Goal: Navigation & Orientation: Find specific page/section

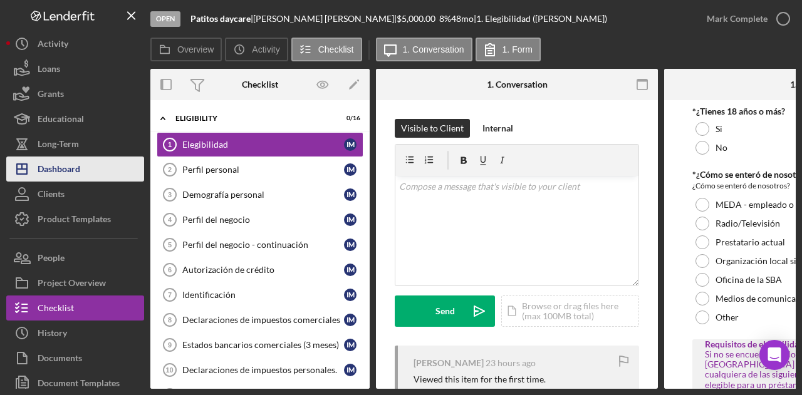
click at [91, 172] on button "Icon/Dashboard Dashboard" at bounding box center [75, 169] width 138 height 25
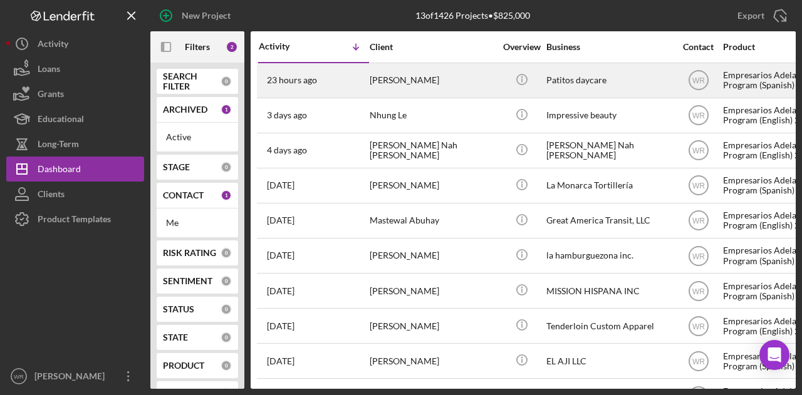
click at [435, 92] on div "[PERSON_NAME]" at bounding box center [432, 80] width 125 height 33
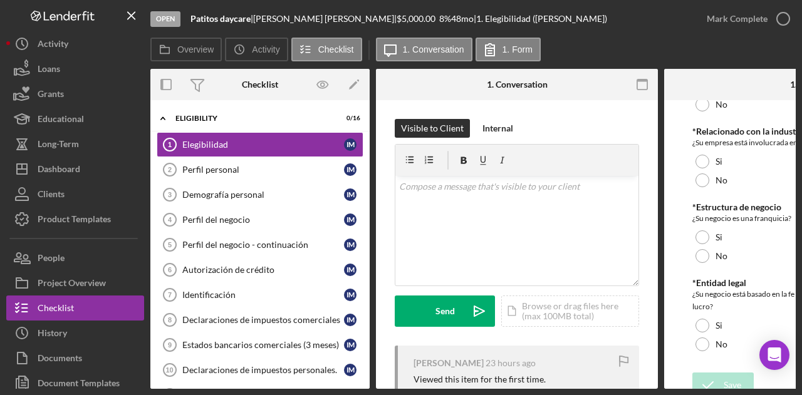
scroll to position [619, 0]
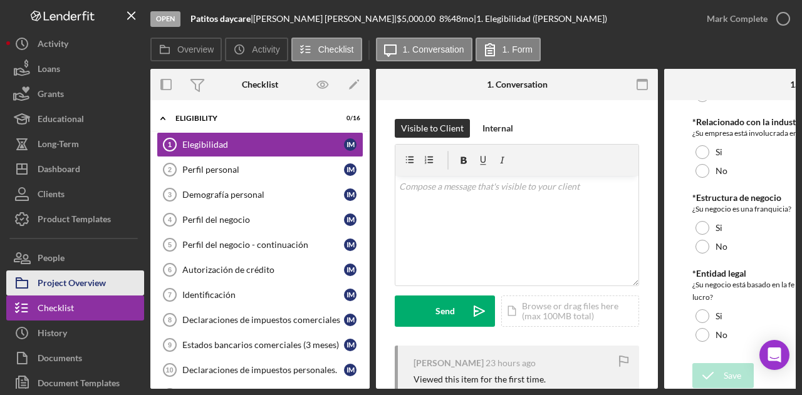
click at [80, 271] on div "Project Overview" at bounding box center [72, 285] width 68 height 28
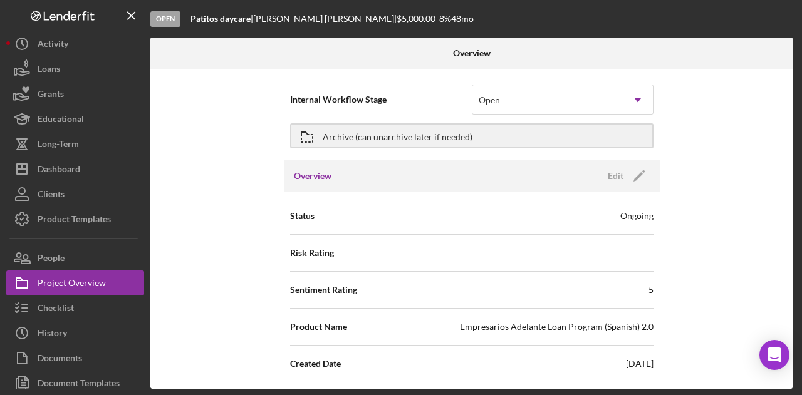
click at [264, 256] on div "Internal Workflow Stage Open Icon/Dropdown Arrow Archive (can unarchive later i…" at bounding box center [471, 229] width 642 height 320
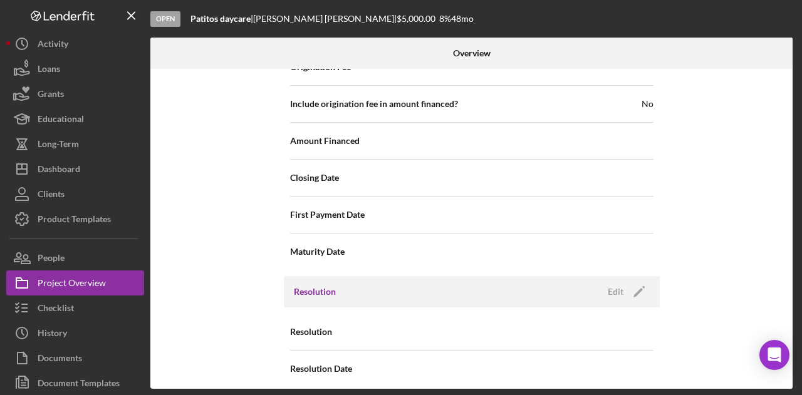
scroll to position [1444, 0]
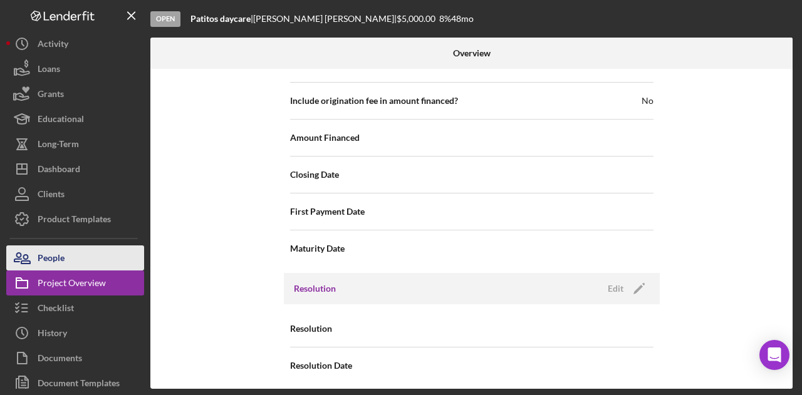
click at [86, 265] on button "People" at bounding box center [75, 258] width 138 height 25
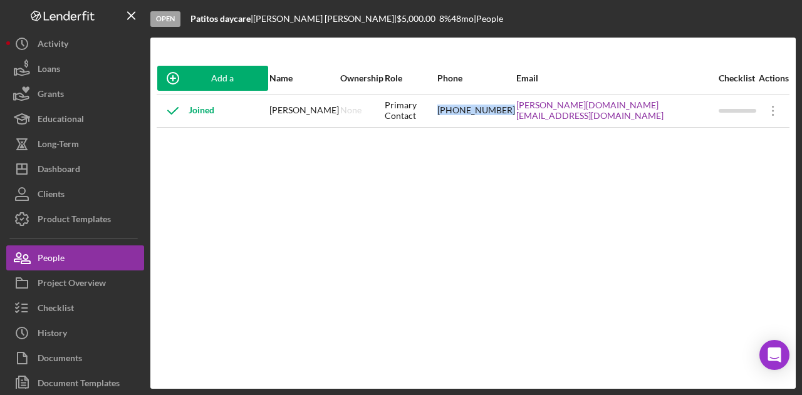
drag, startPoint x: 496, startPoint y: 117, endPoint x: 576, endPoint y: 120, distance: 80.9
click at [576, 120] on tr "Joined [PERSON_NAME] None Primary Contact [PHONE_NUMBER] [PERSON_NAME][DOMAIN_N…" at bounding box center [473, 110] width 633 height 33
click at [589, 118] on div "[PERSON_NAME][DOMAIN_NAME][EMAIL_ADDRESS][DOMAIN_NAME]" at bounding box center [616, 110] width 201 height 31
drag, startPoint x: 282, startPoint y: 112, endPoint x: 385, endPoint y: 116, distance: 102.8
click at [385, 116] on tr "Joined [PERSON_NAME] None Primary Contact [PHONE_NUMBER] [PERSON_NAME][DOMAIN_N…" at bounding box center [473, 110] width 633 height 33
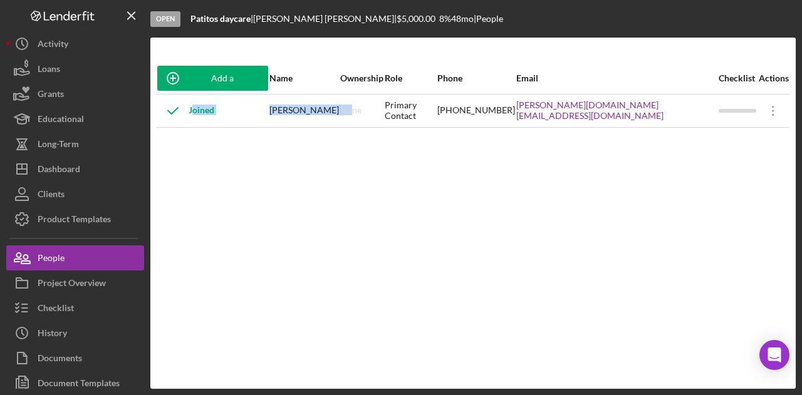
click at [383, 117] on div "None" at bounding box center [361, 110] width 43 height 31
drag, startPoint x: 361, startPoint y: 118, endPoint x: 278, endPoint y: 120, distance: 82.7
click at [278, 120] on tr "Joined [PERSON_NAME] None Primary Contact [PHONE_NUMBER] [PERSON_NAME][DOMAIN_N…" at bounding box center [473, 110] width 633 height 33
click at [268, 120] on div "Joined" at bounding box center [212, 110] width 111 height 31
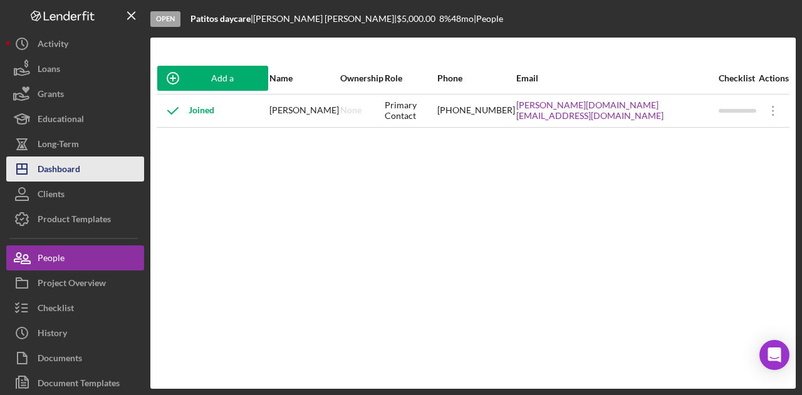
click at [78, 177] on div "Dashboard" at bounding box center [59, 171] width 43 height 28
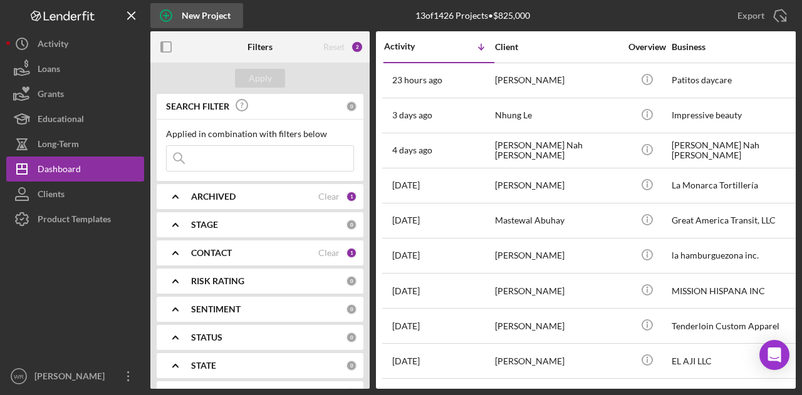
click at [170, 21] on icon "button" at bounding box center [165, 15] width 31 height 31
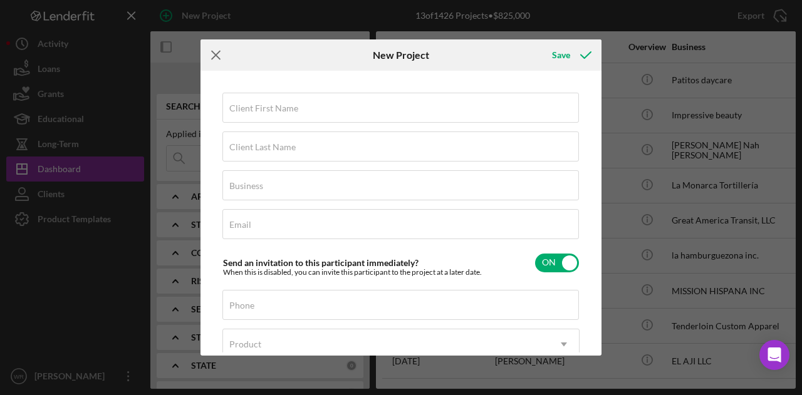
click at [214, 57] on icon "Icon/Menu Close" at bounding box center [215, 54] width 31 height 31
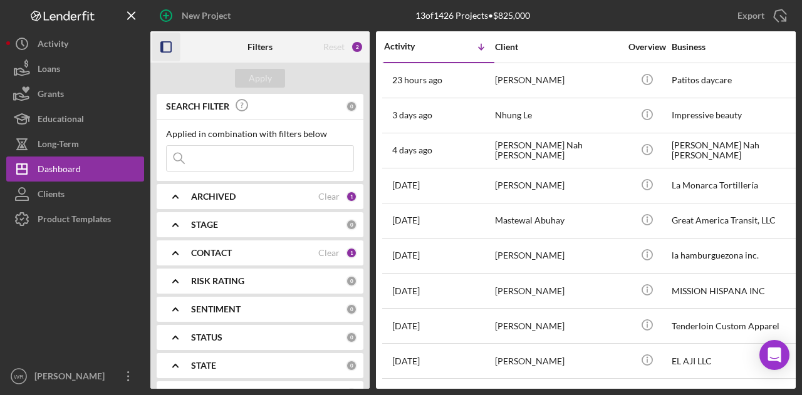
click at [172, 55] on icon "button" at bounding box center [166, 47] width 28 height 28
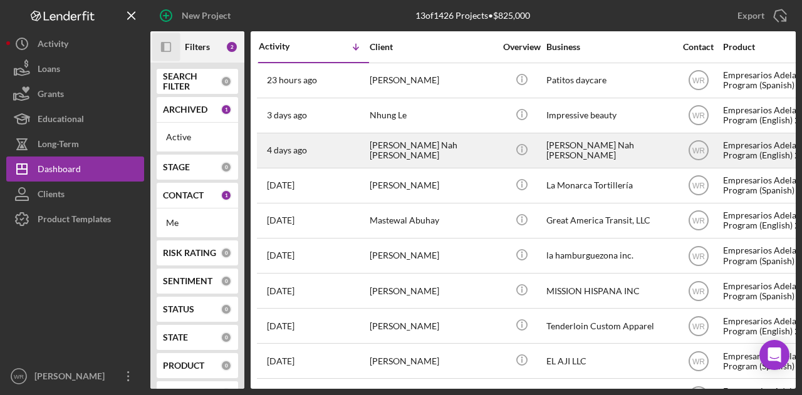
click at [382, 151] on div "[PERSON_NAME] Nah [PERSON_NAME]" at bounding box center [432, 150] width 125 height 33
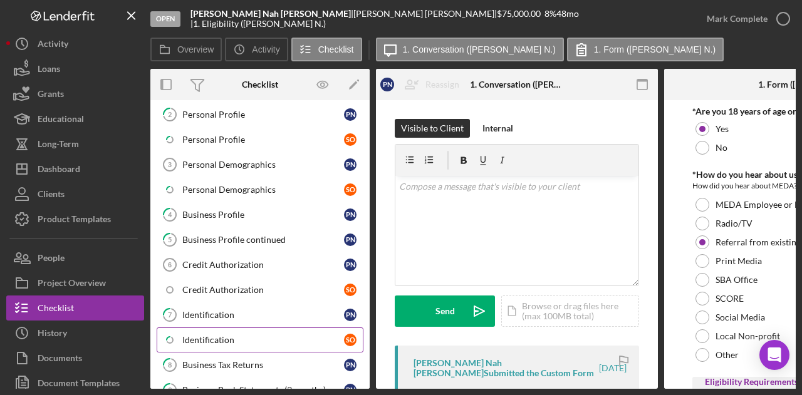
scroll to position [125, 0]
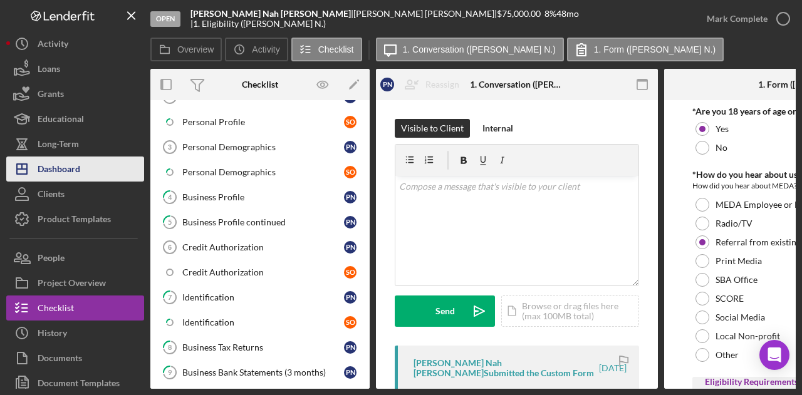
click at [93, 167] on button "Icon/Dashboard Dashboard" at bounding box center [75, 169] width 138 height 25
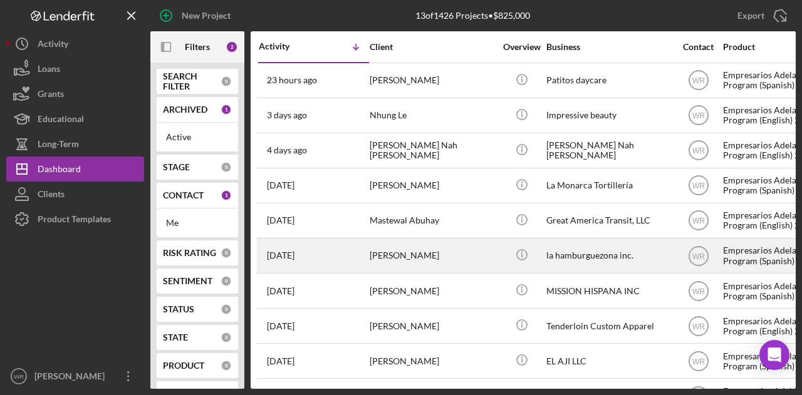
scroll to position [140, 0]
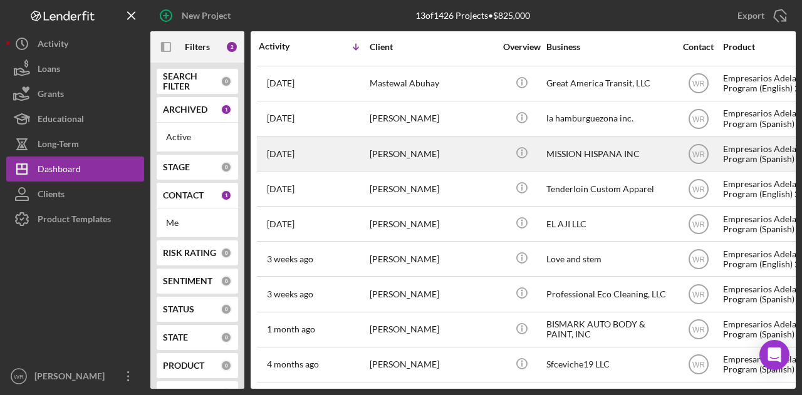
click at [407, 145] on div "[PERSON_NAME]" at bounding box center [432, 153] width 125 height 33
